Goal: Navigation & Orientation: Find specific page/section

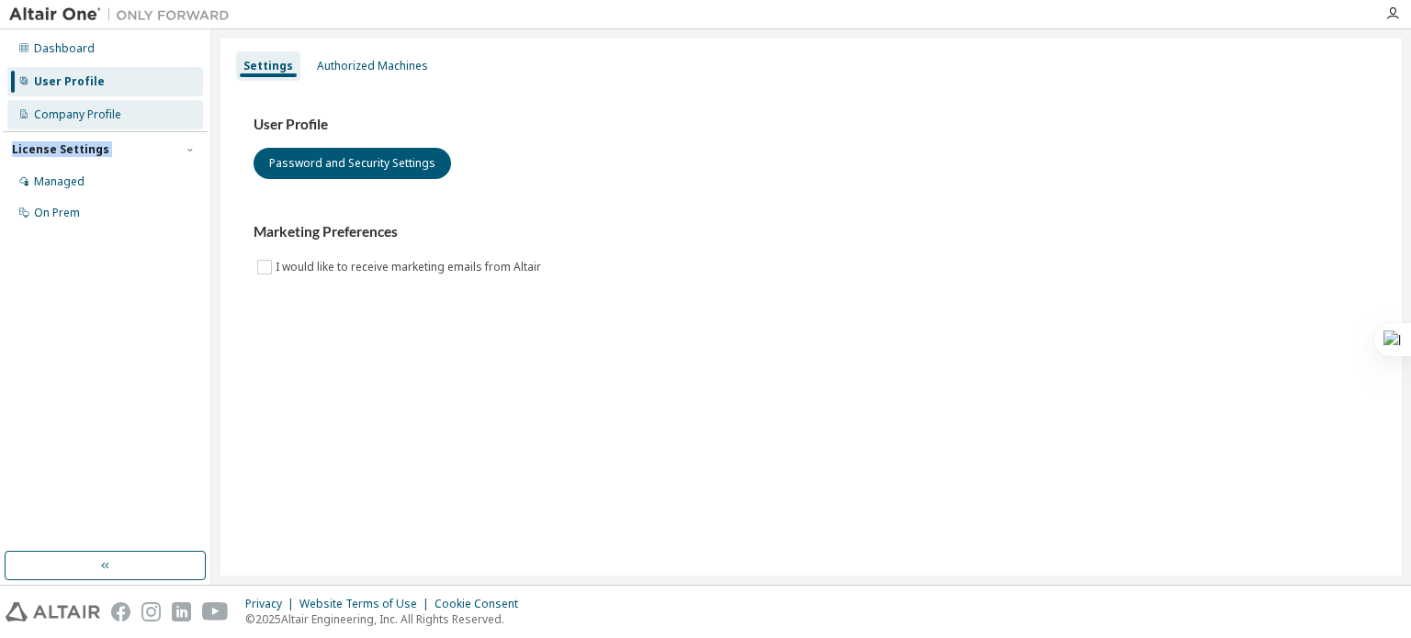
drag, startPoint x: 153, startPoint y: 134, endPoint x: 152, endPoint y: 114, distance: 20.3
click at [152, 114] on div "Dashboard User Profile Company Profile License Settings Managed On Prem" at bounding box center [105, 130] width 205 height 197
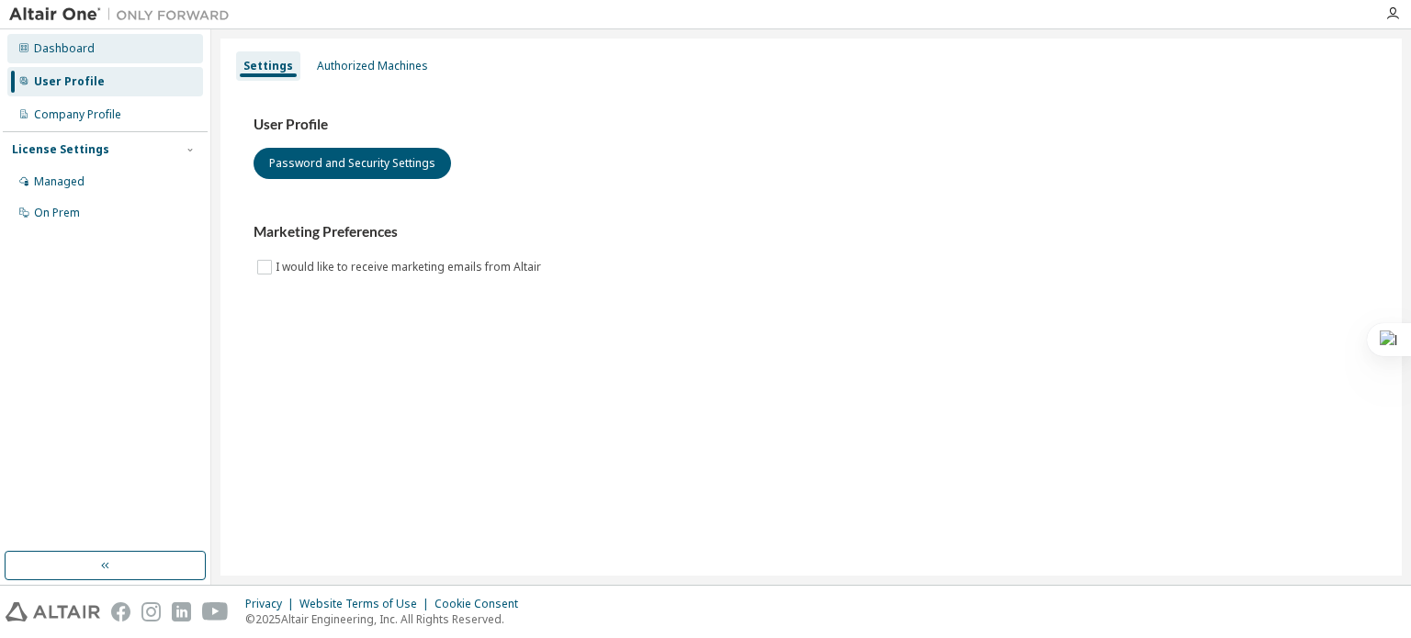
click at [82, 42] on div "Dashboard" at bounding box center [64, 48] width 61 height 15
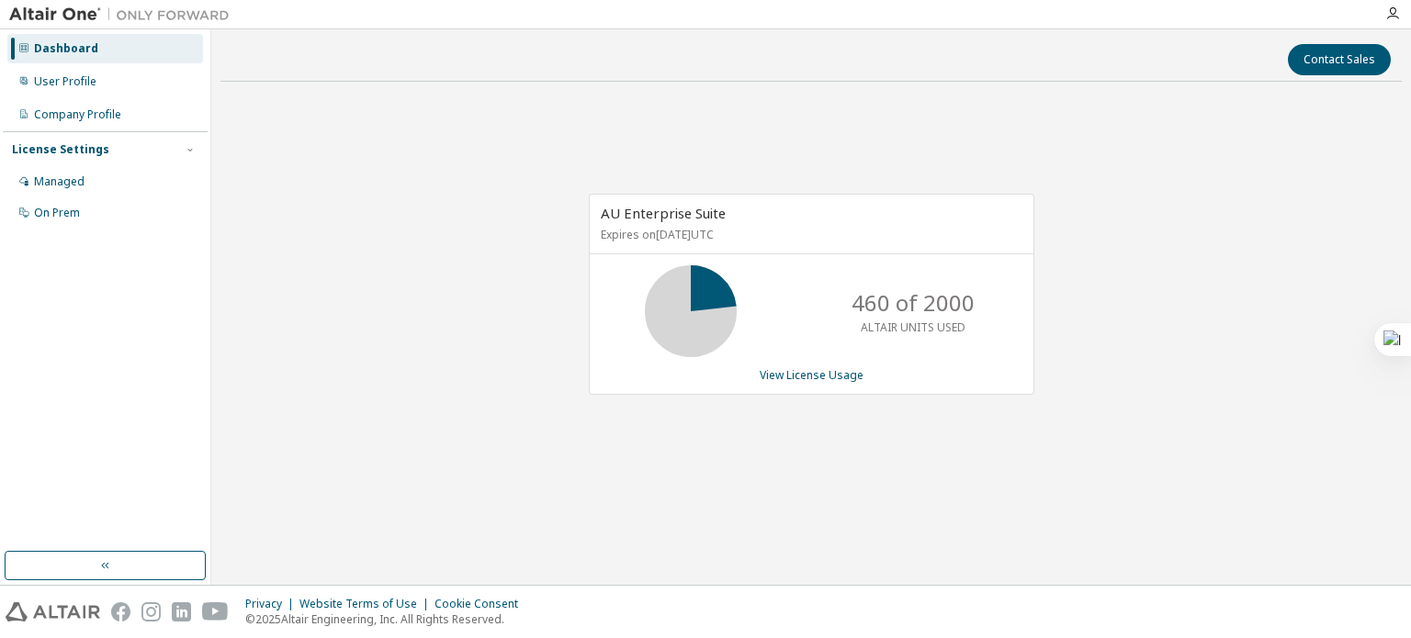
click at [693, 312] on icon at bounding box center [691, 311] width 46 height 46
click at [147, 155] on div "License Settings" at bounding box center [105, 149] width 186 height 17
click at [133, 83] on div "User Profile" at bounding box center [105, 81] width 196 height 29
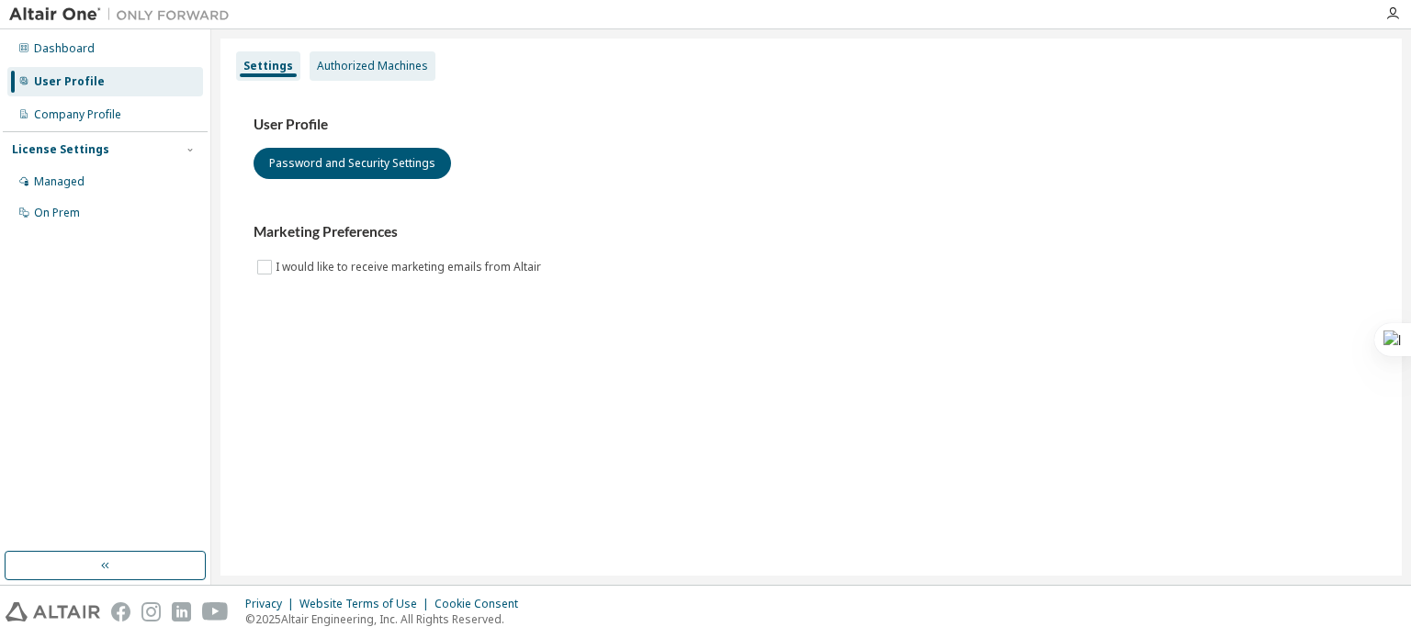
click at [391, 64] on div "Authorized Machines" at bounding box center [372, 66] width 111 height 15
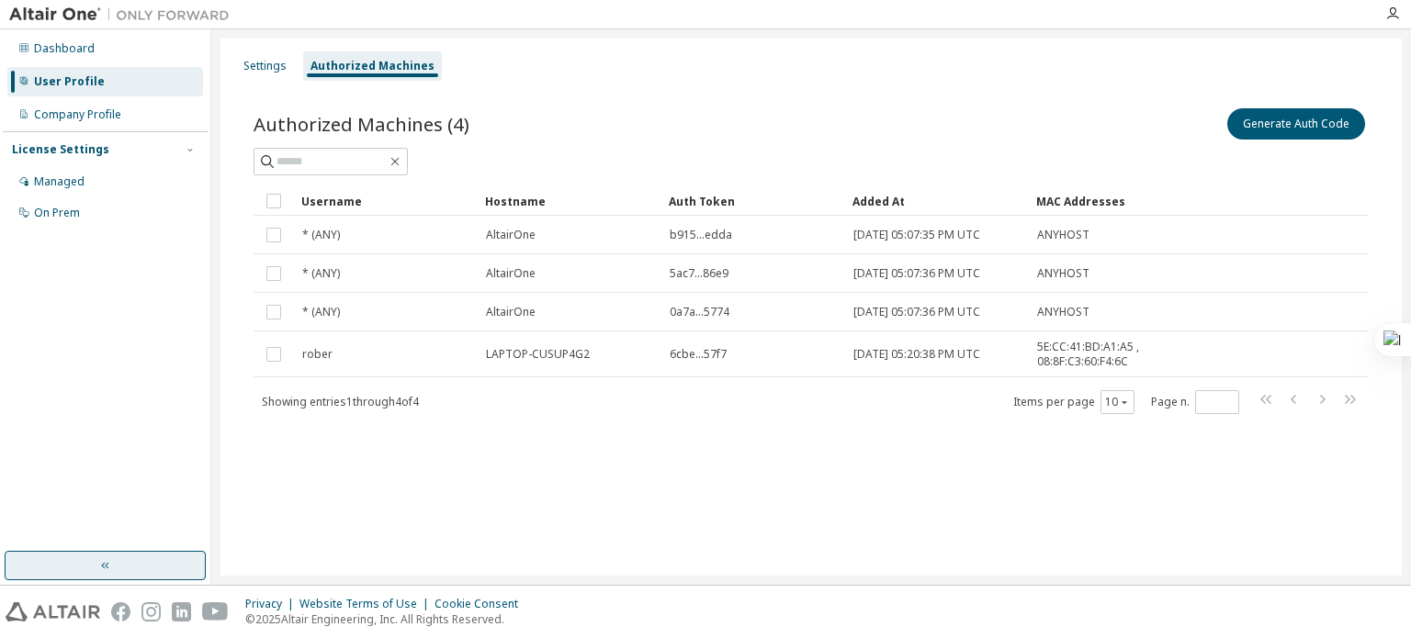
click at [169, 565] on button "button" at bounding box center [105, 565] width 201 height 29
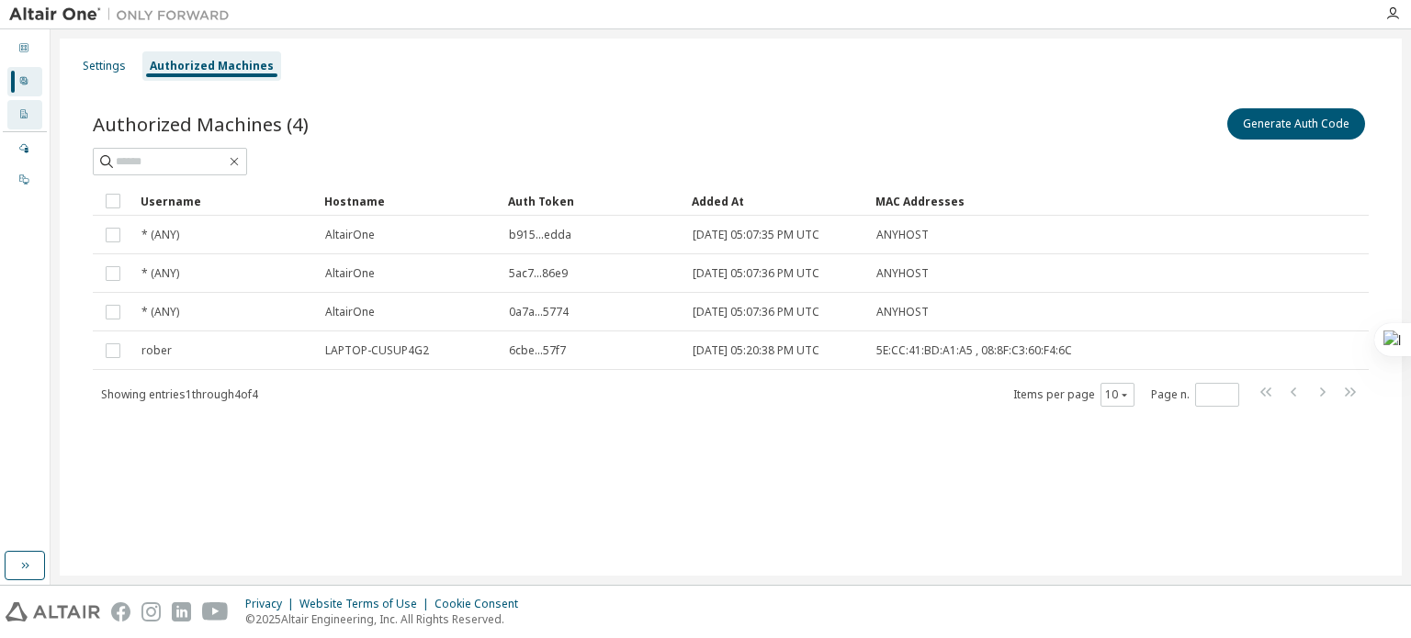
click at [22, 116] on icon at bounding box center [23, 113] width 6 height 9
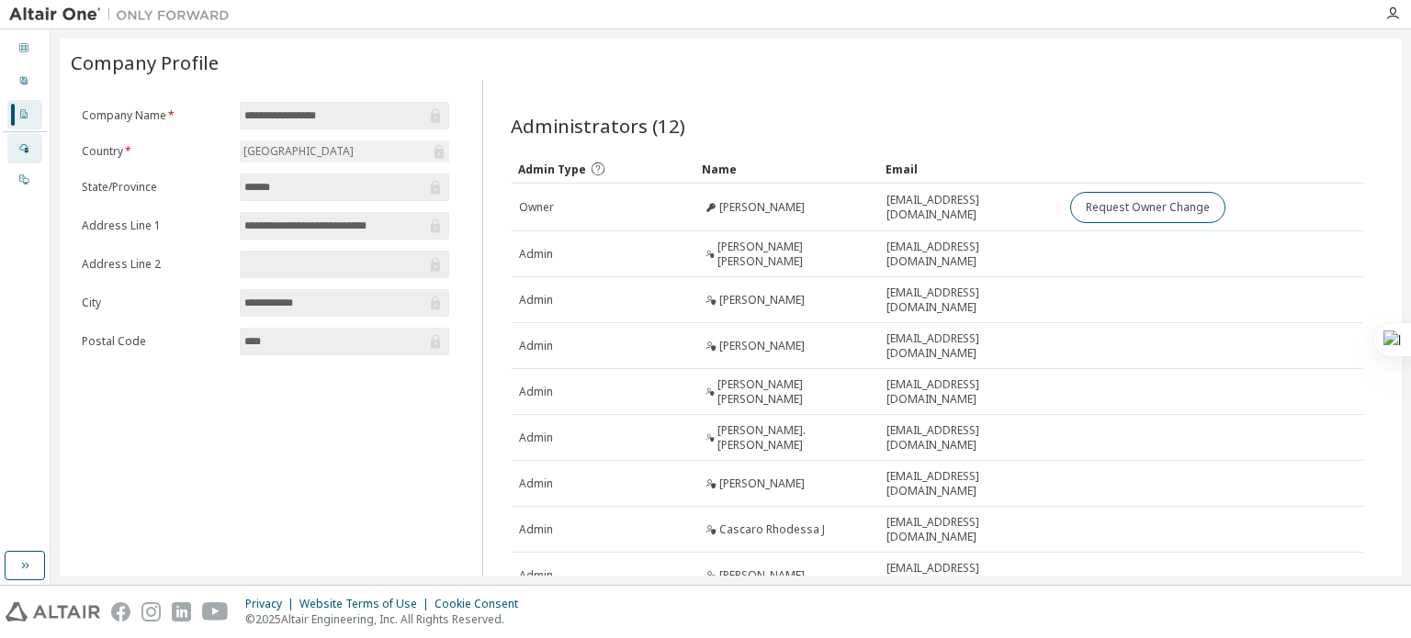
click at [28, 150] on icon at bounding box center [23, 148] width 9 height 9
